Goal: Transaction & Acquisition: Book appointment/travel/reservation

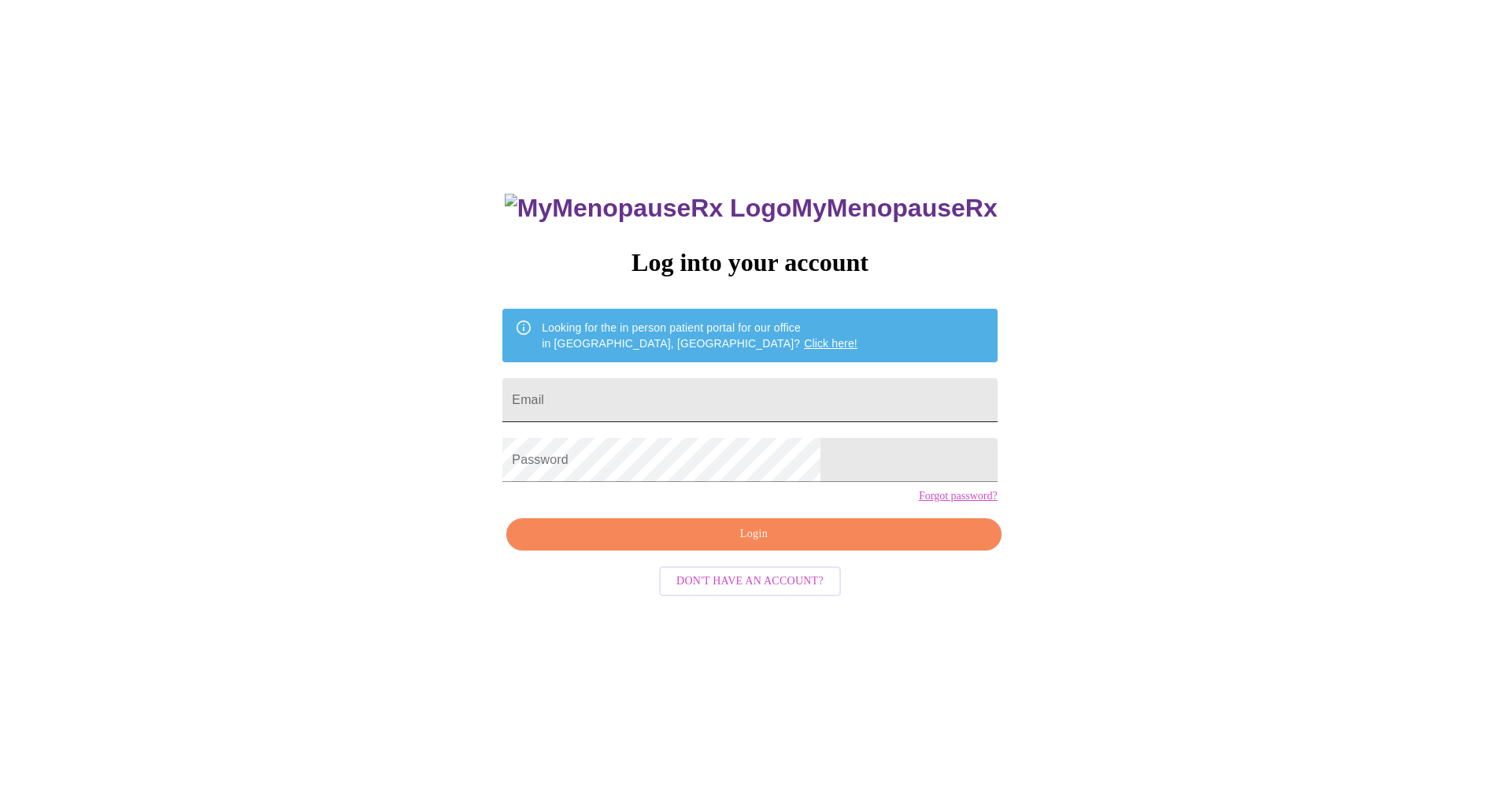
click at [712, 397] on input "Email" at bounding box center [750, 400] width 495 height 44
type input "[EMAIL_ADDRESS][DOMAIN_NAME]"
click at [768, 544] on span "Login" at bounding box center [753, 534] width 458 height 19
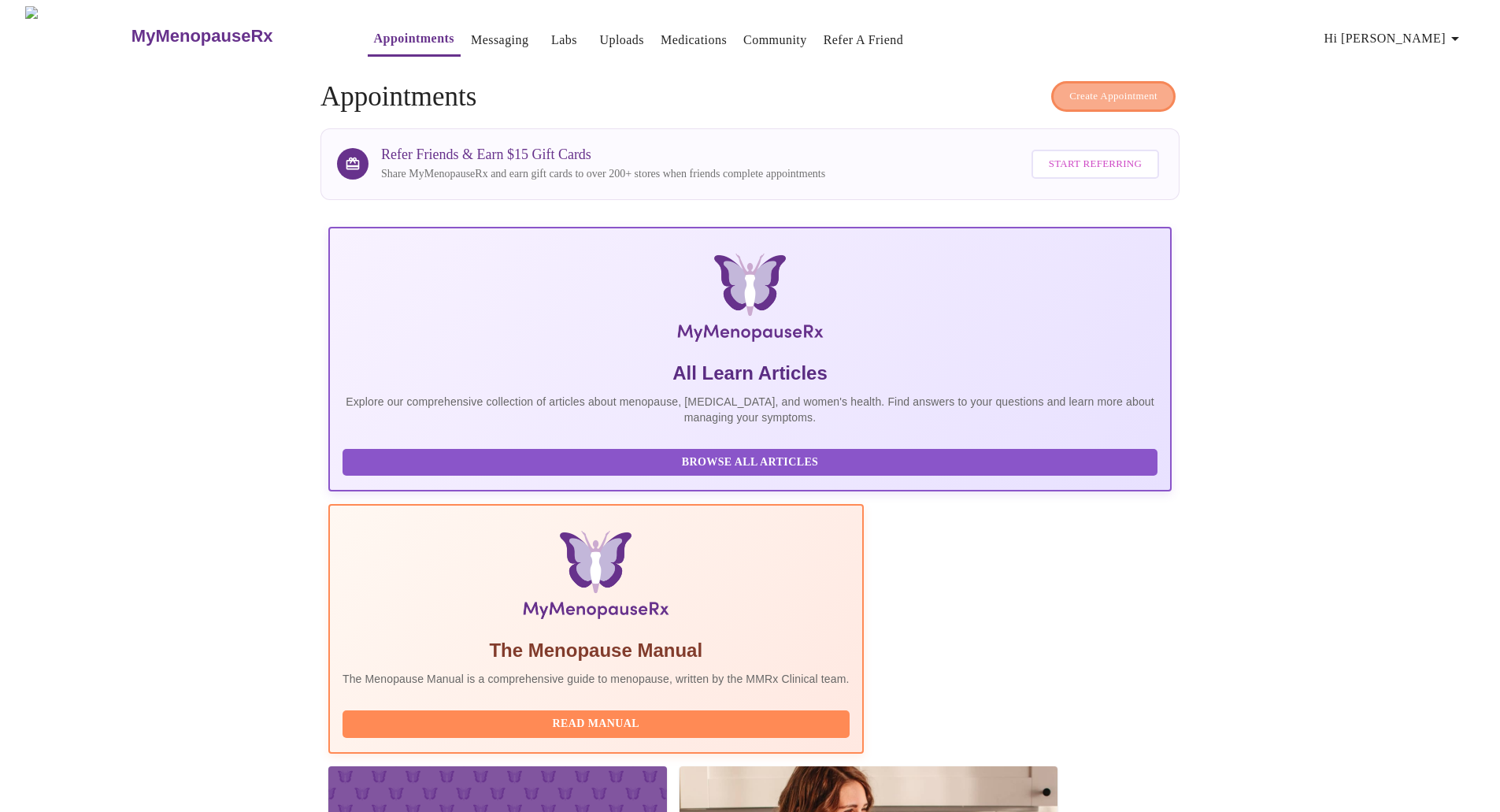
click at [1089, 81] on button "Create Appointment" at bounding box center [1112, 96] width 124 height 31
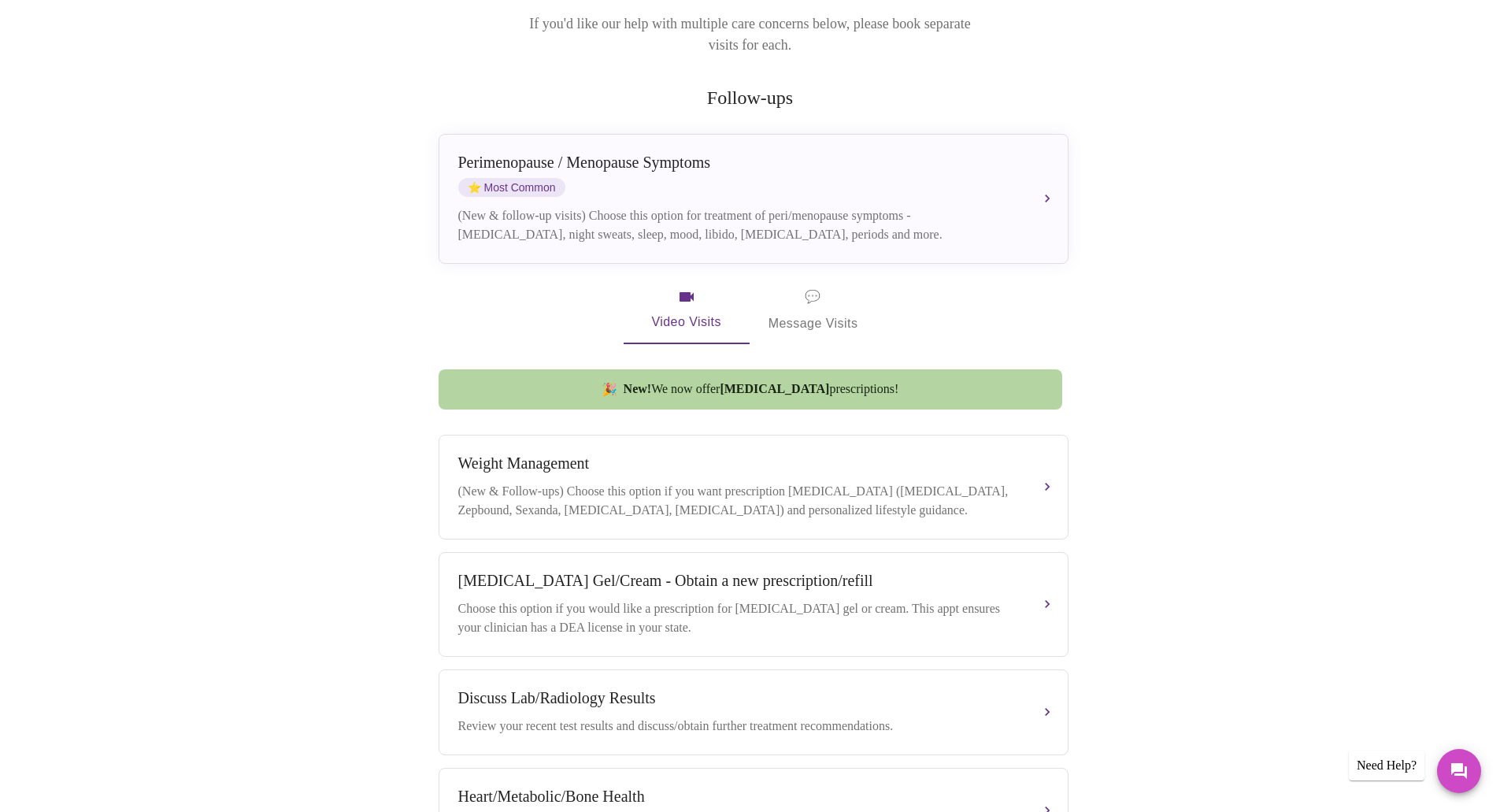
scroll to position [551, 0]
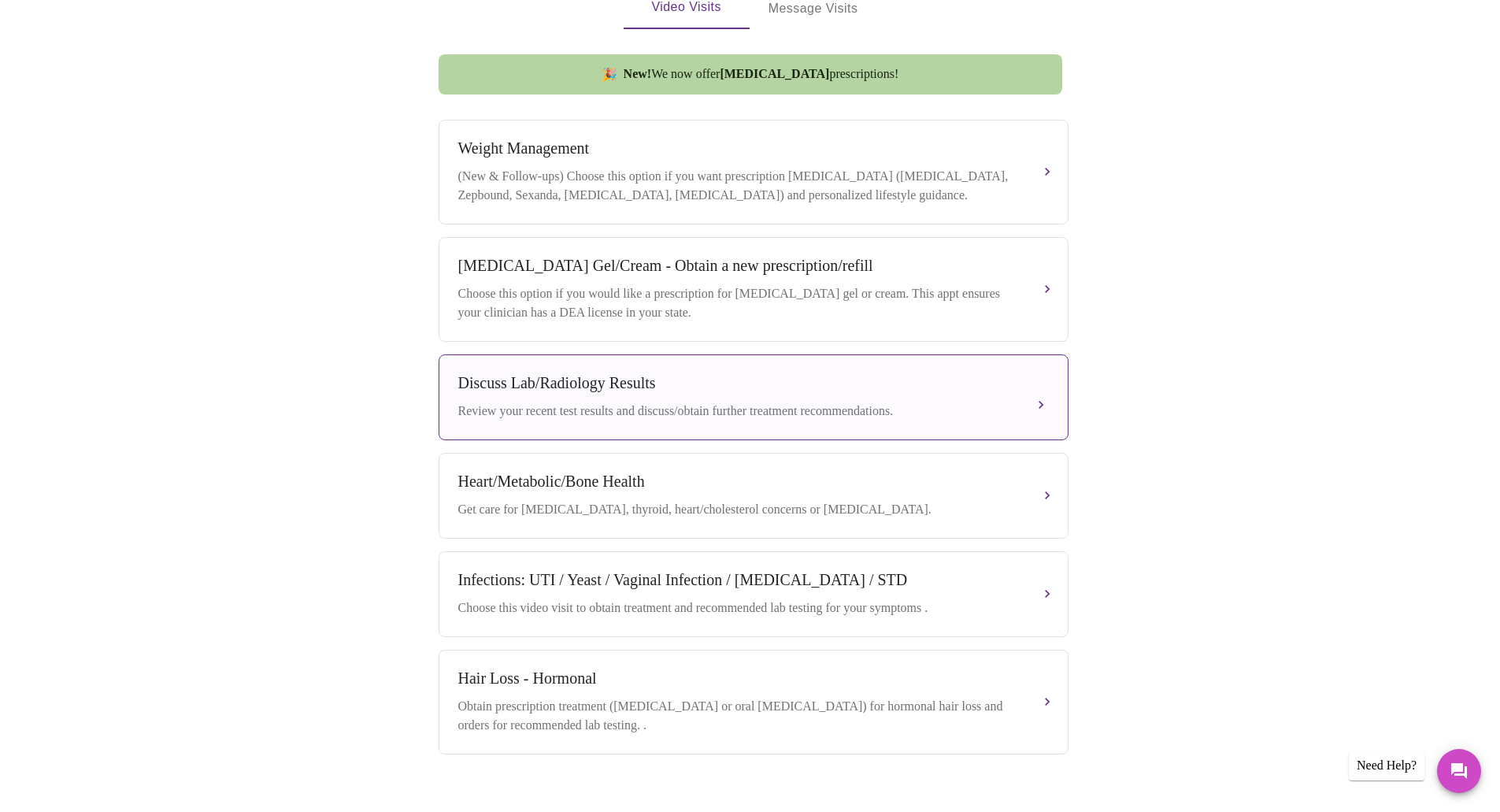
click at [579, 379] on div "Discuss Lab/Radiology Results" at bounding box center [737, 383] width 559 height 18
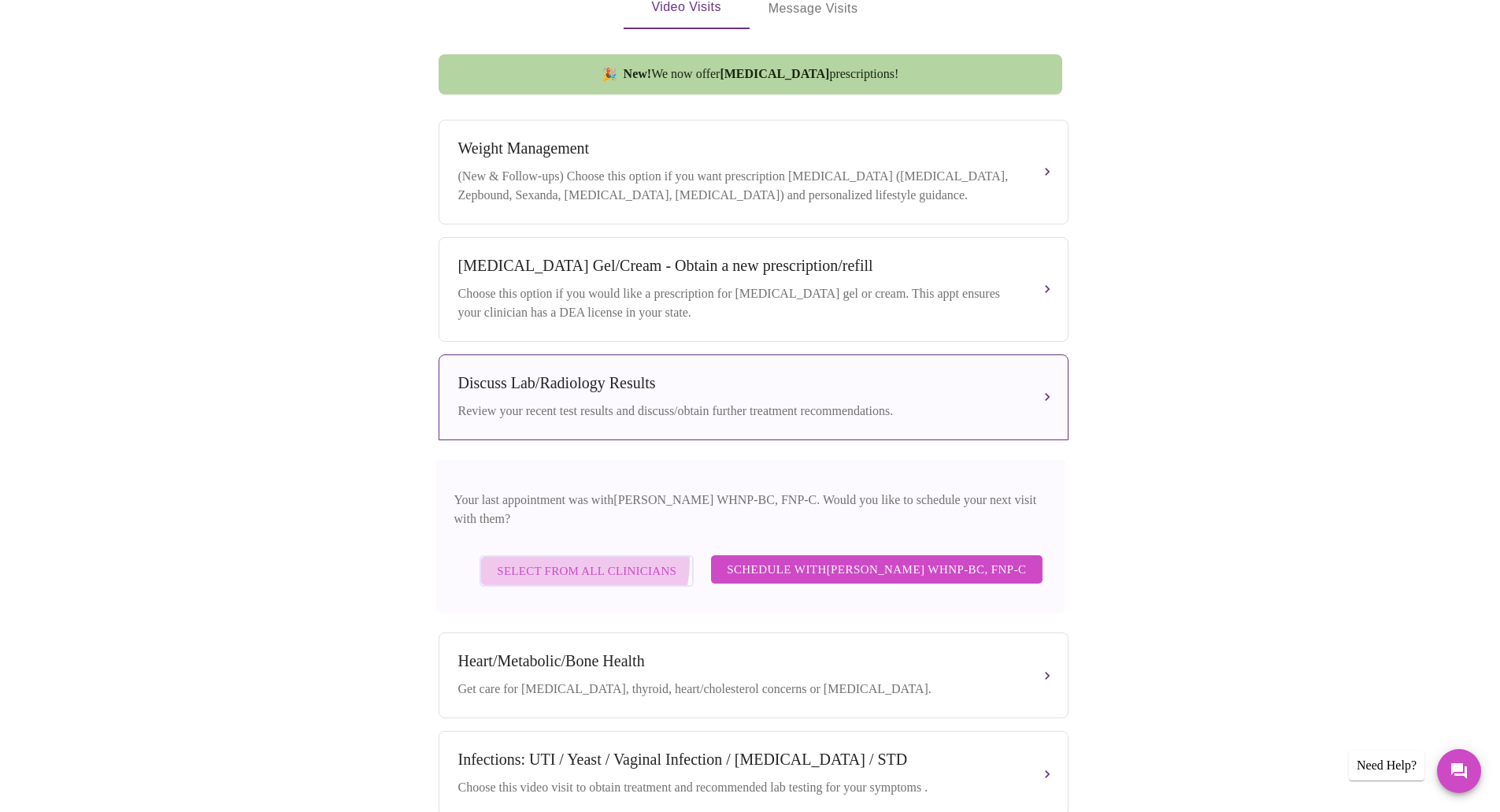
click at [577, 561] on span "Select from All Clinicians" at bounding box center [586, 571] width 180 height 20
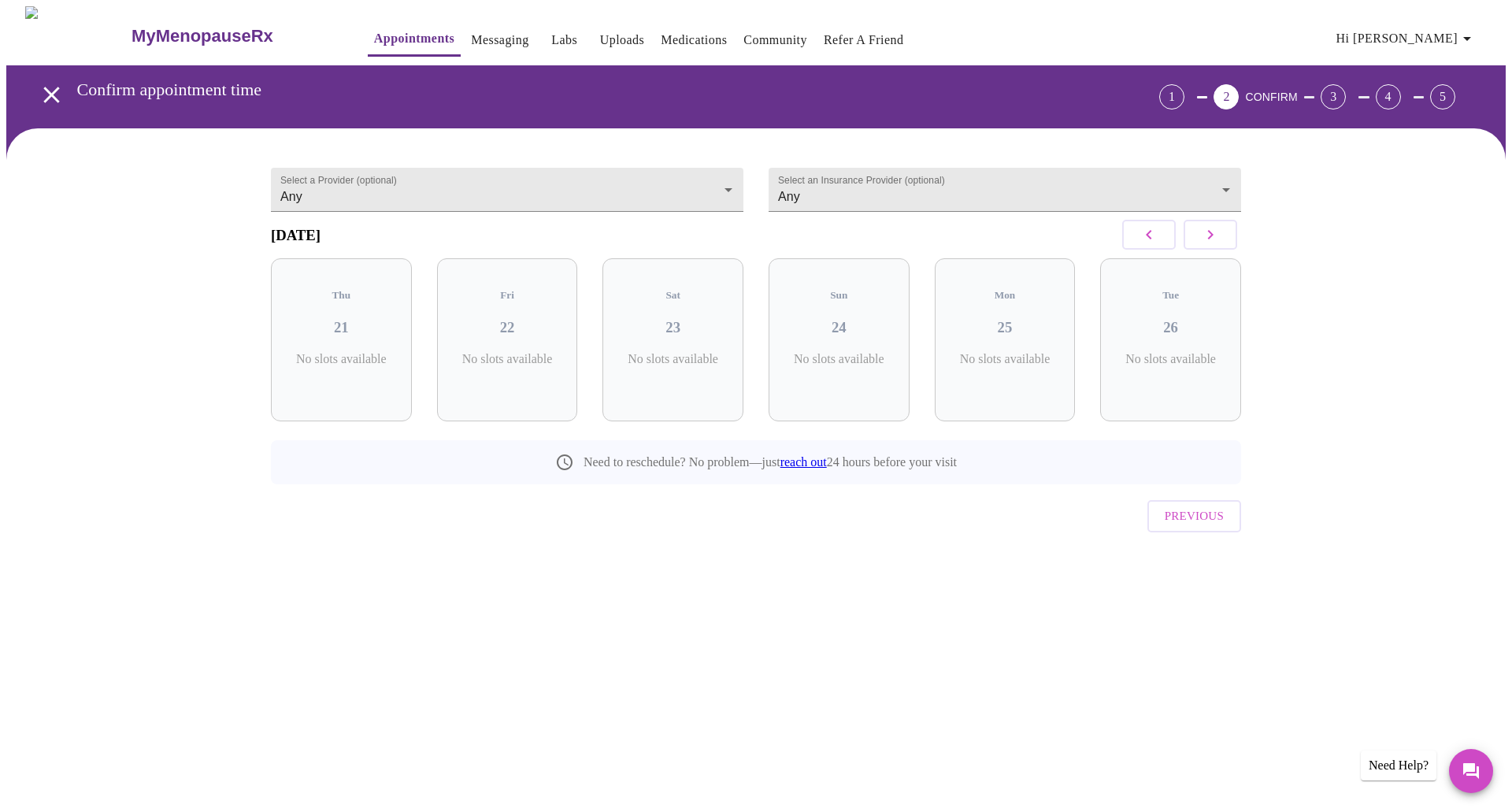
click at [1232, 247] on button "button" at bounding box center [1211, 234] width 54 height 30
click at [1228, 243] on button "button" at bounding box center [1211, 234] width 54 height 30
click at [516, 369] on span "( 12 Total)" at bounding box center [513, 375] width 42 height 12
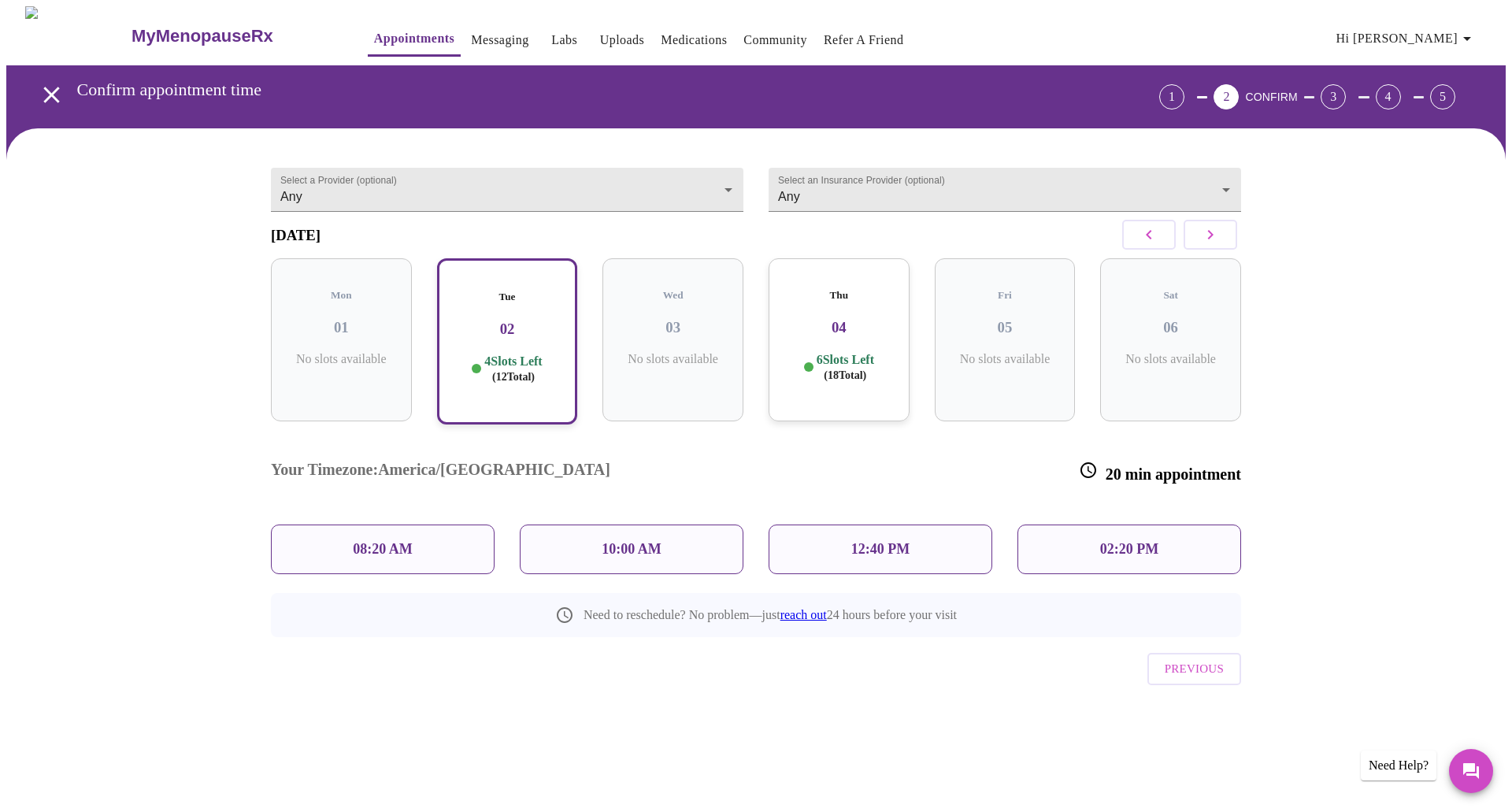
click at [608, 524] on div "10:00 AM" at bounding box center [631, 549] width 223 height 50
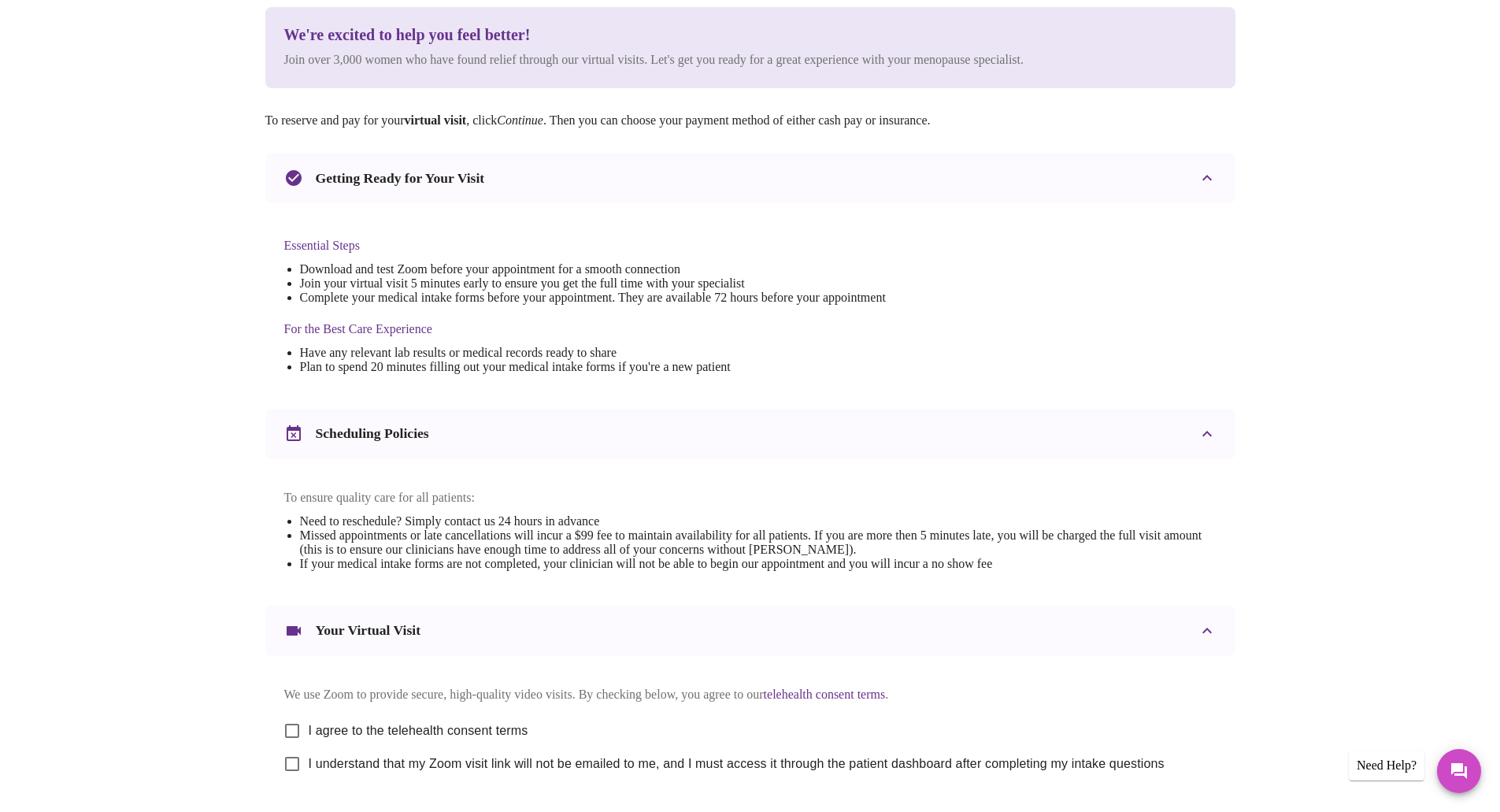
scroll to position [330, 0]
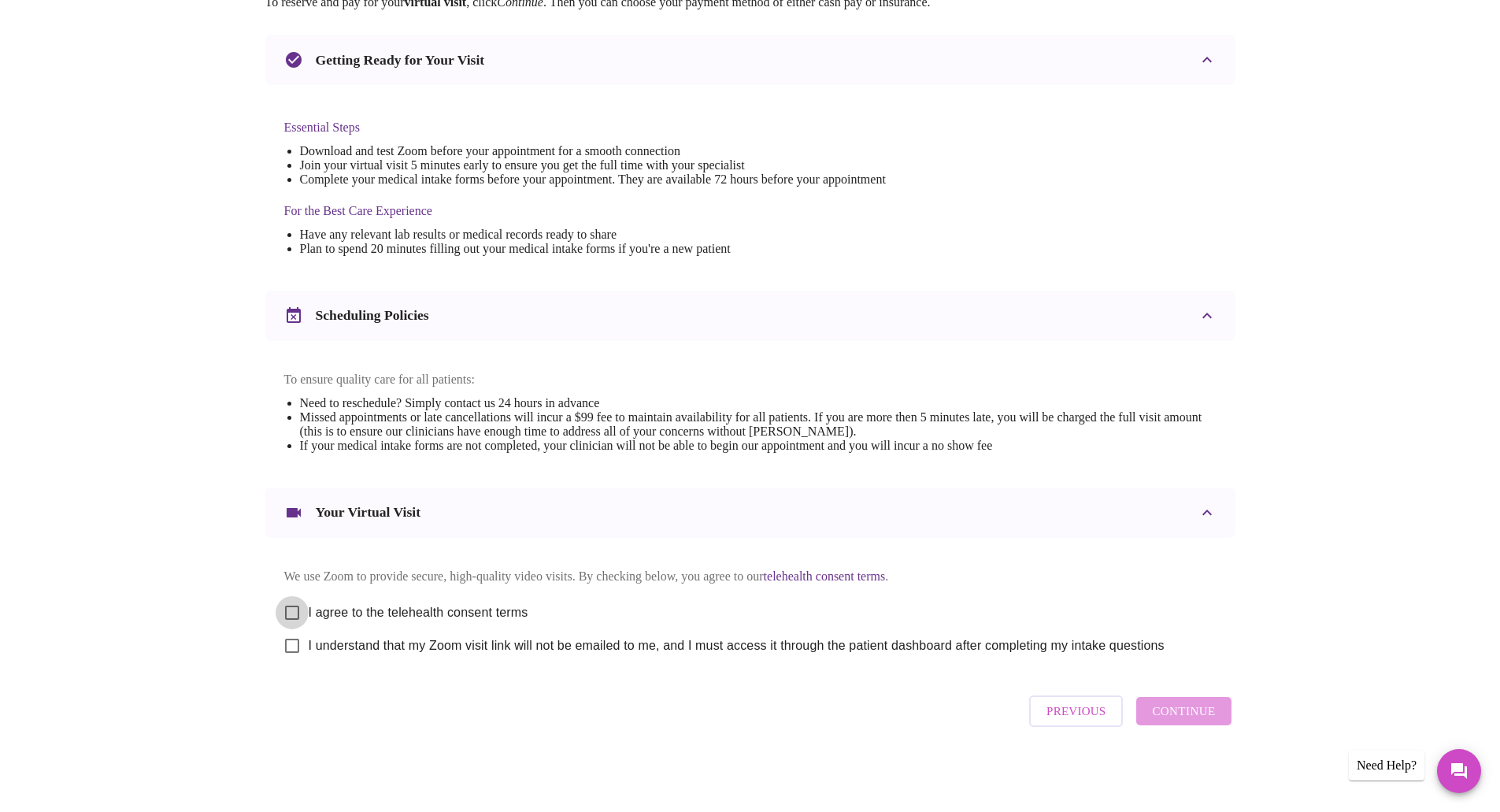
click at [292, 603] on input "I agree to the telehealth consent terms" at bounding box center [292, 612] width 33 height 33
checkbox input "true"
click at [293, 647] on input "I understand that my Zoom visit link will not be emailed to me, and I must acce…" at bounding box center [292, 646] width 33 height 33
checkbox input "true"
click at [1163, 715] on span "Continue" at bounding box center [1182, 710] width 63 height 20
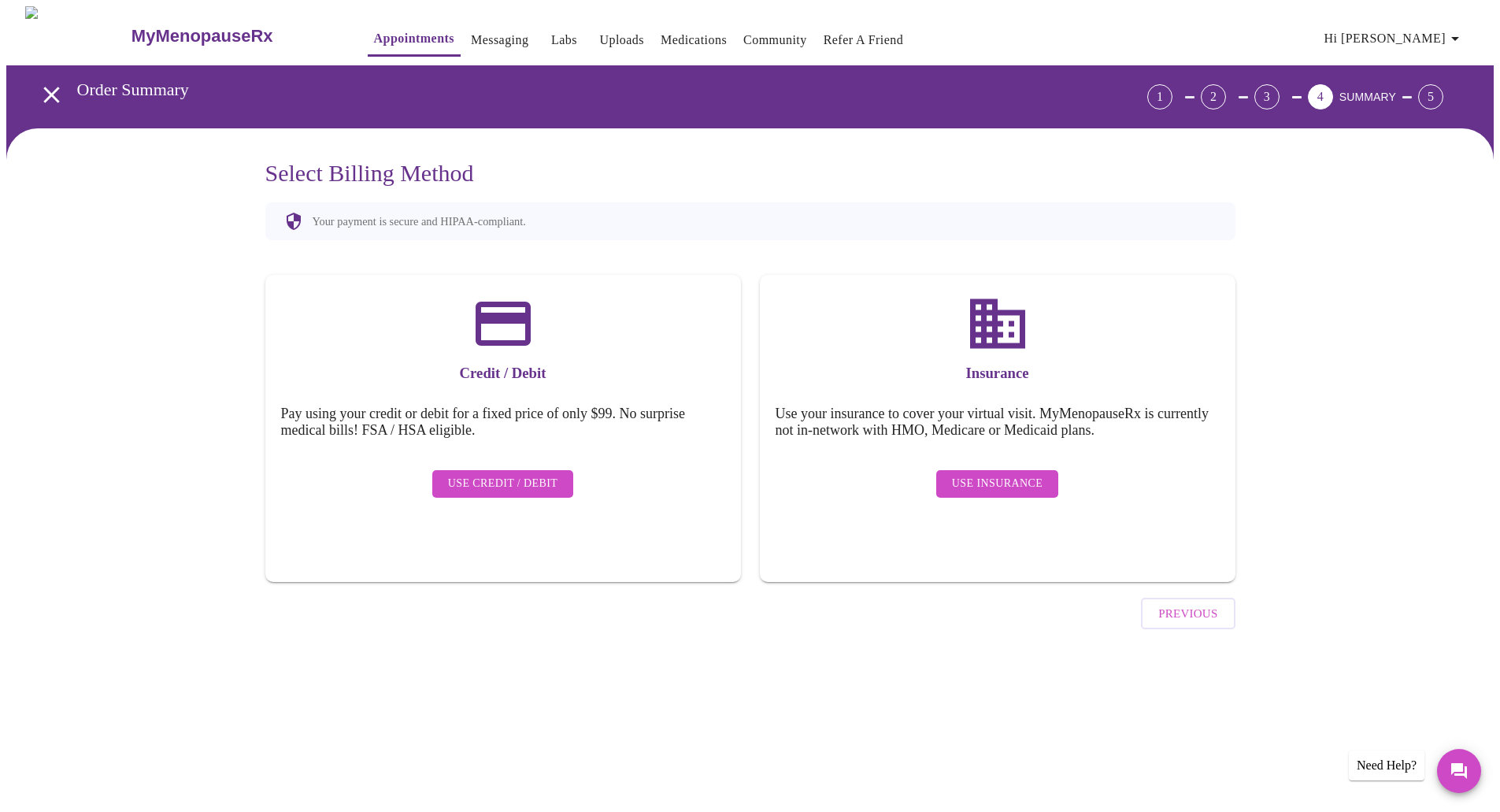
scroll to position [0, 0]
click at [1045, 474] on span "Use Insurance" at bounding box center [1003, 484] width 90 height 19
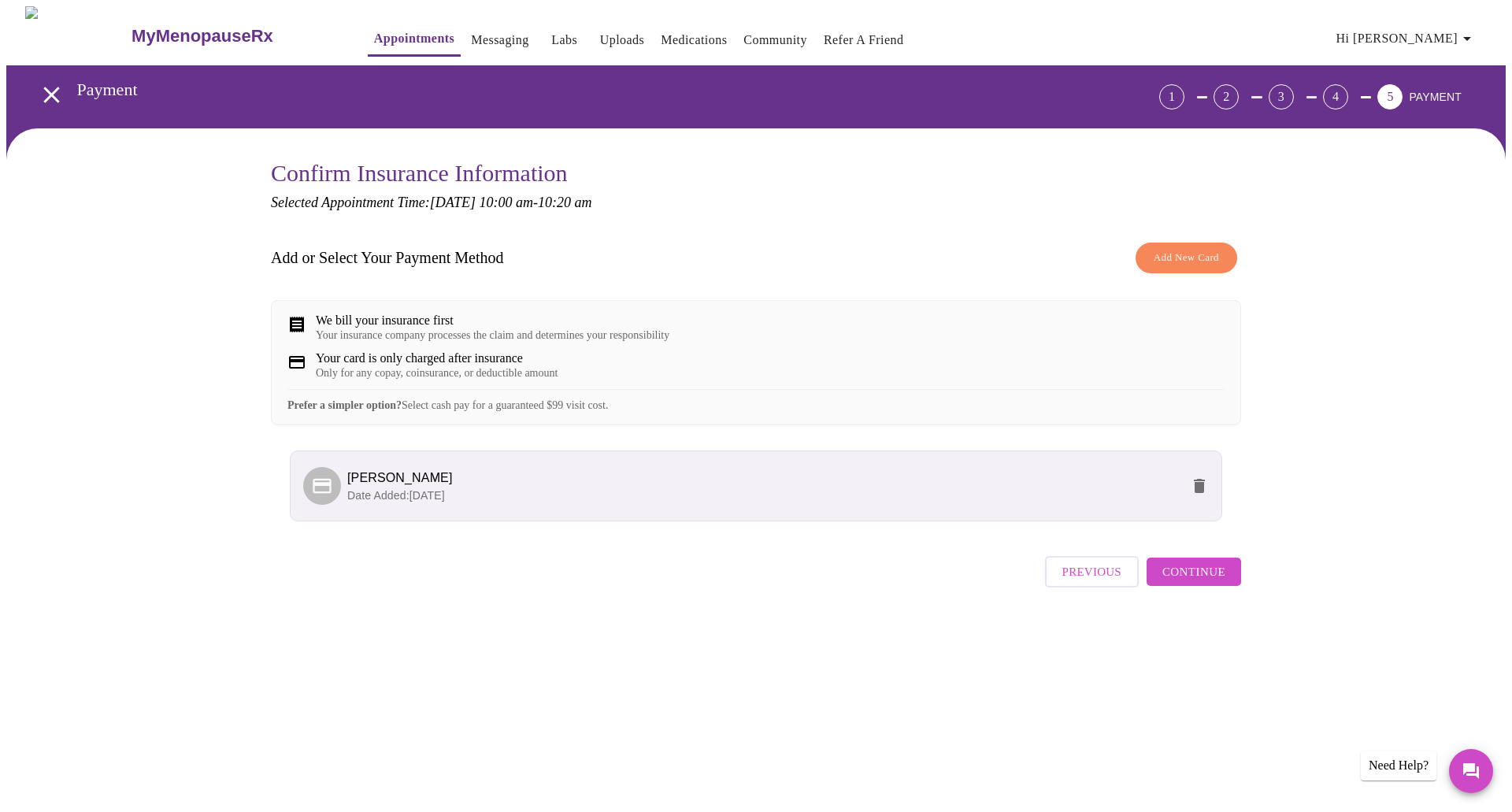
click at [1184, 580] on span "Continue" at bounding box center [1193, 571] width 63 height 20
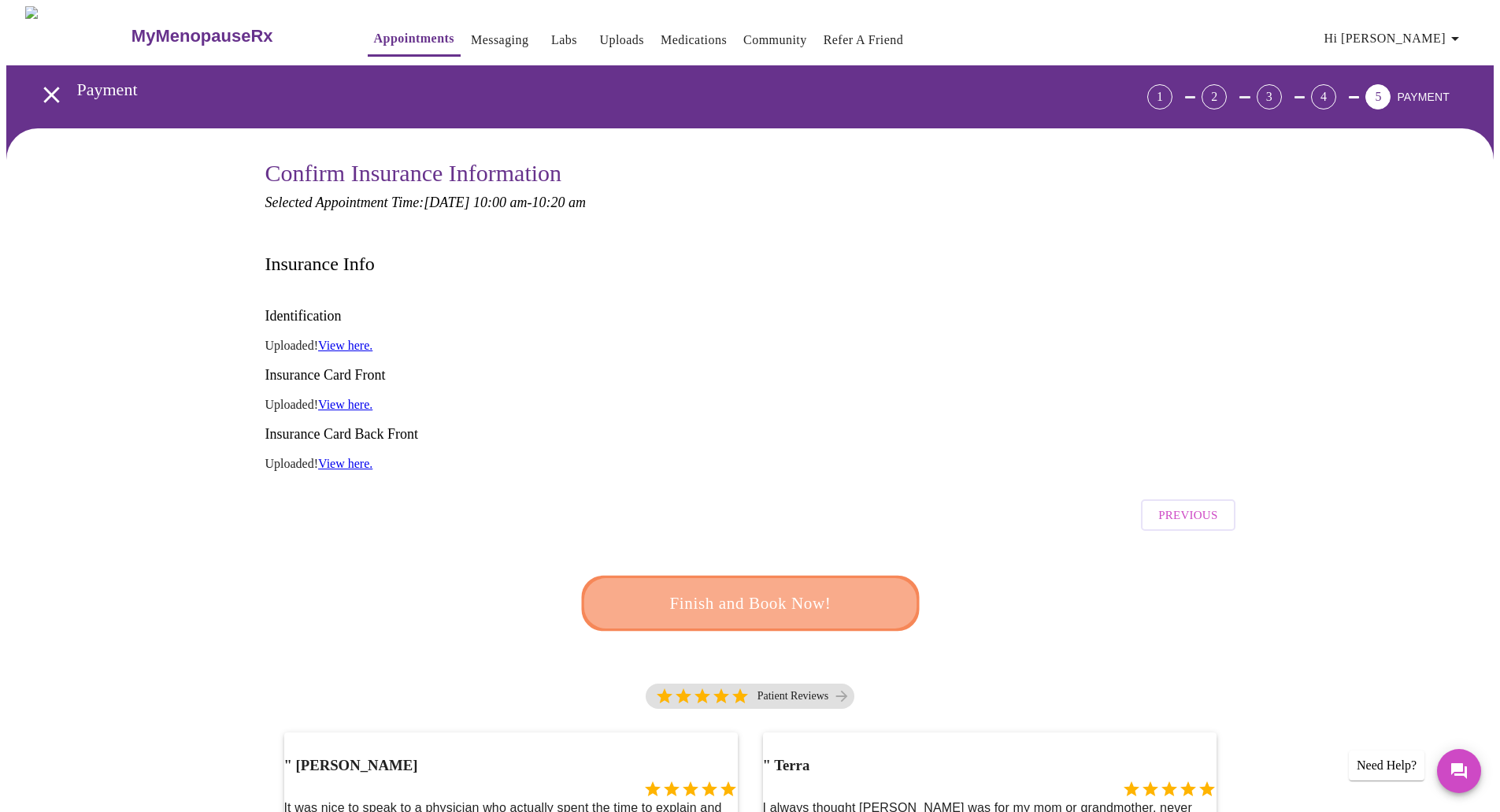
click at [849, 589] on span "Finish and Book Now!" at bounding box center [750, 603] width 292 height 29
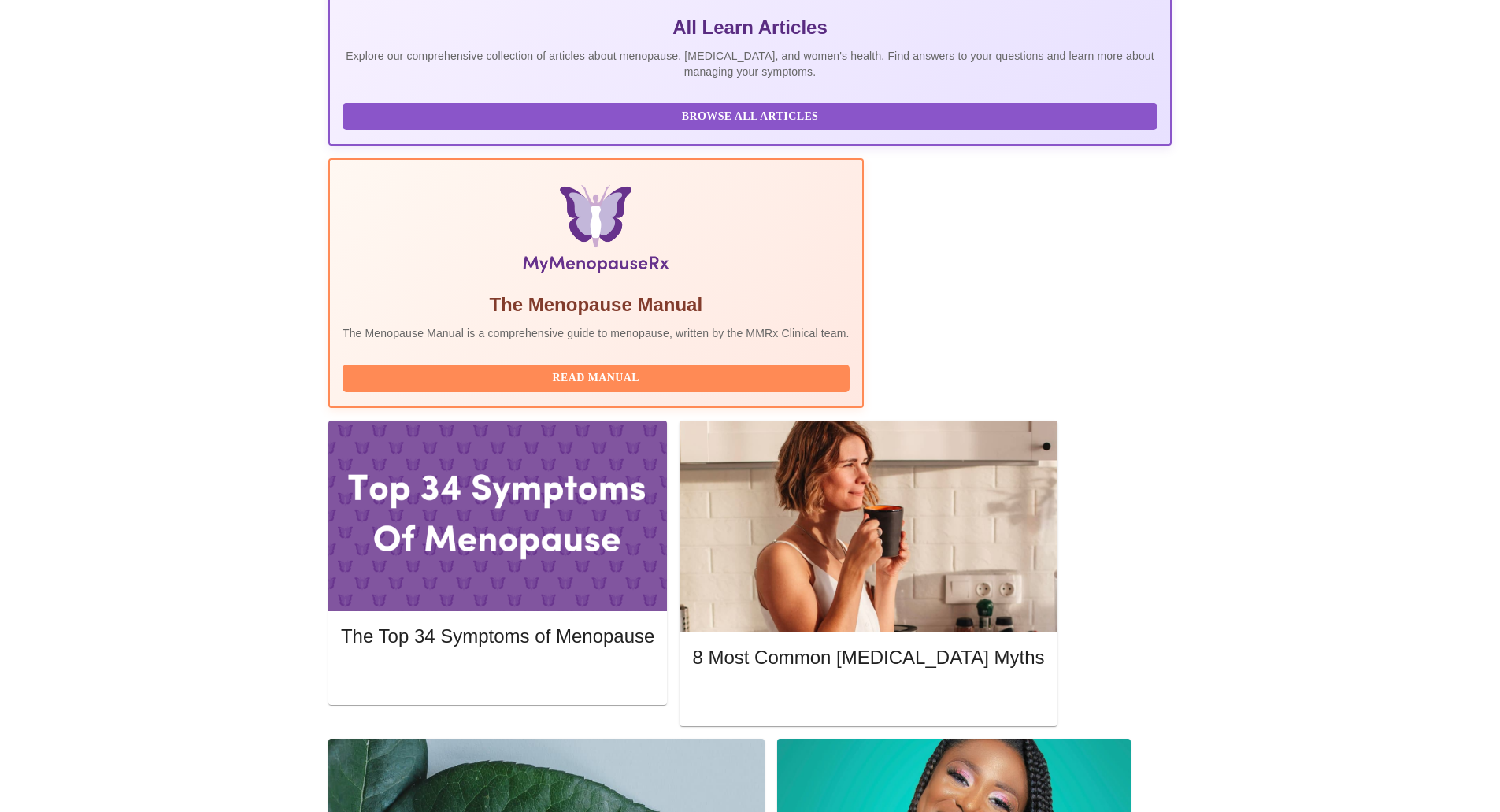
scroll to position [393, 0]
